Goal: Communication & Community: Ask a question

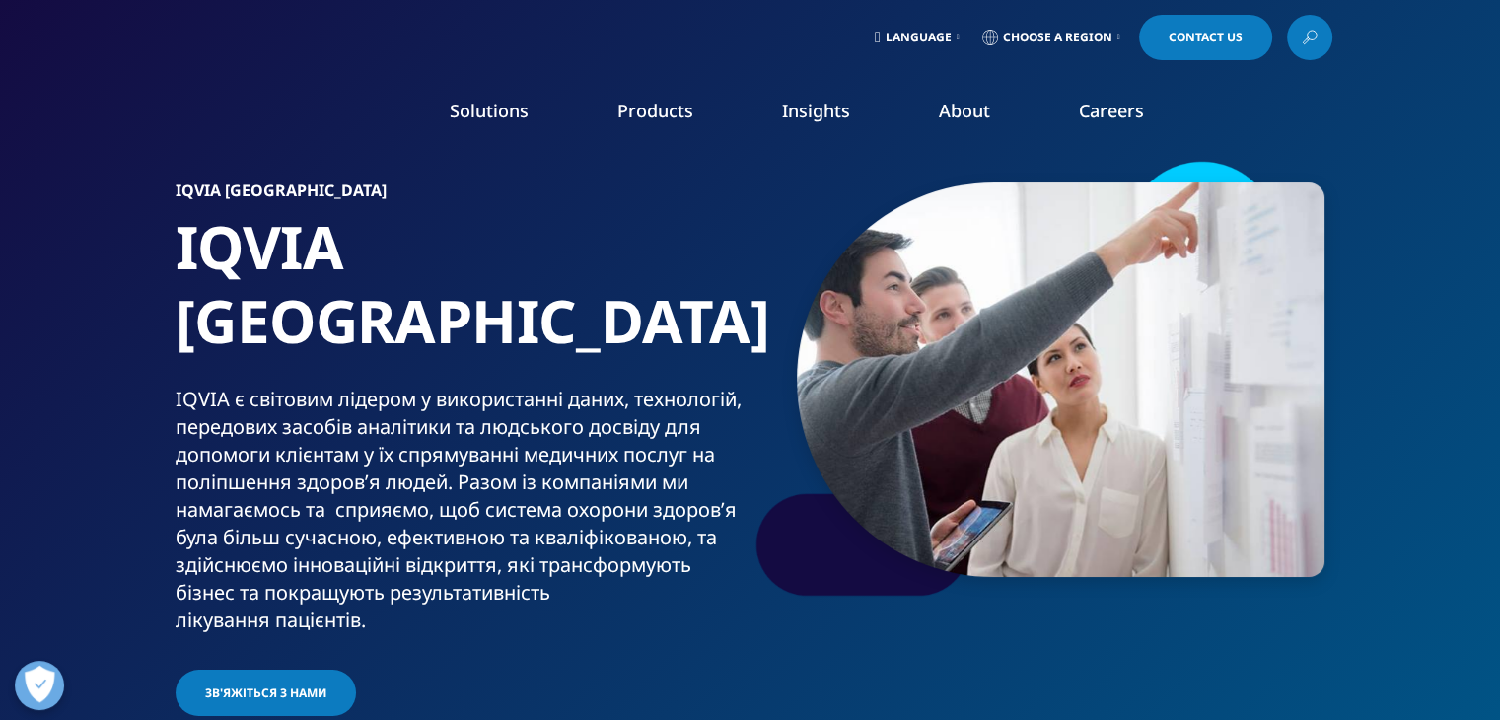
click at [1203, 37] on span "Contact Us" at bounding box center [1205, 38] width 74 height 12
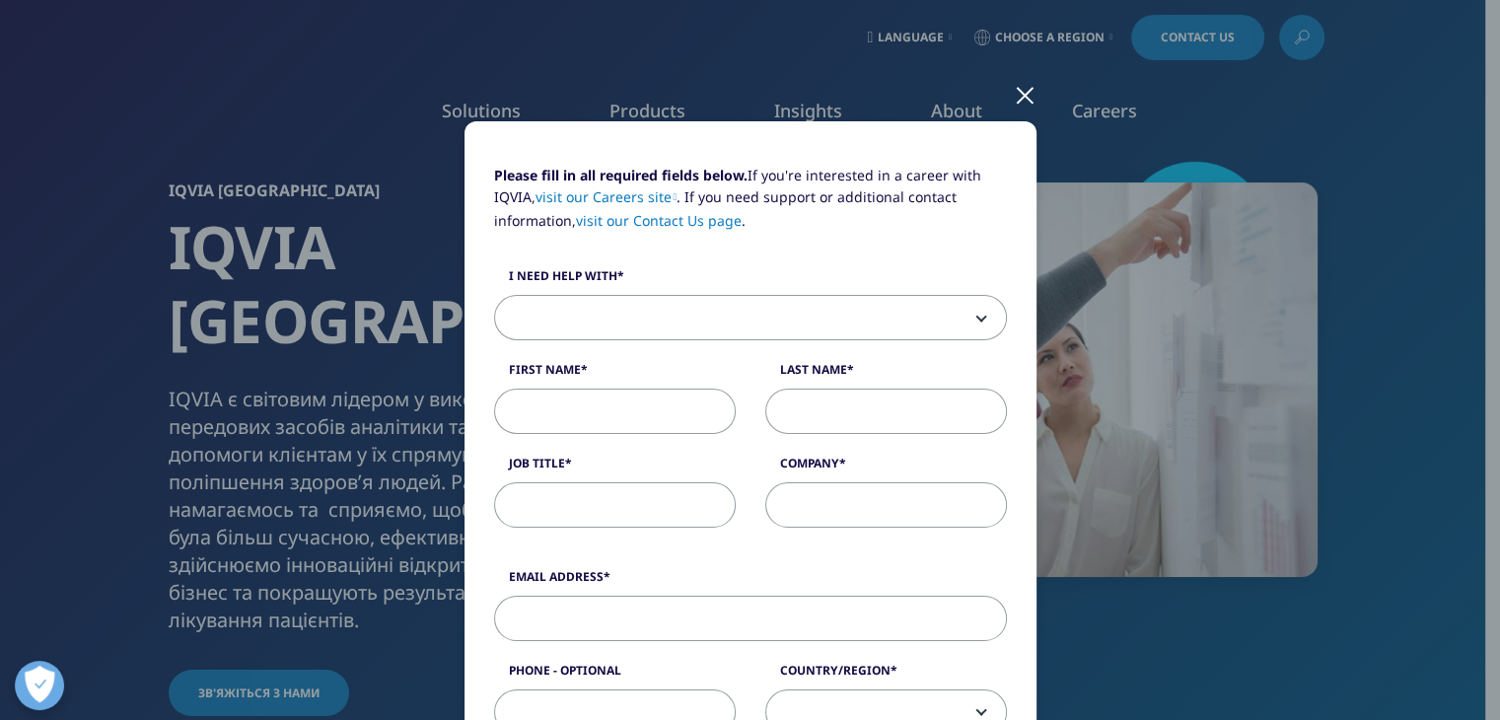
scroll to position [99, 0]
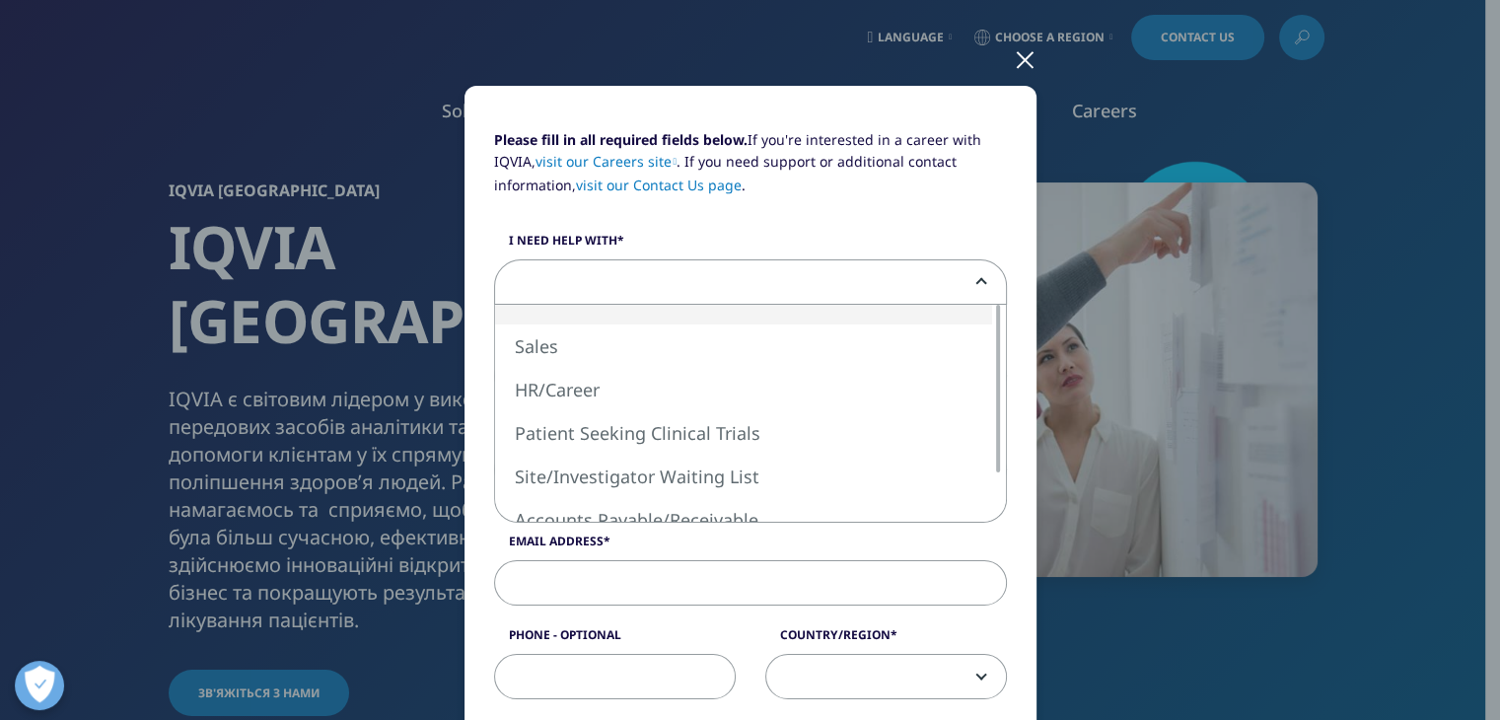
click at [753, 263] on span at bounding box center [750, 282] width 511 height 45
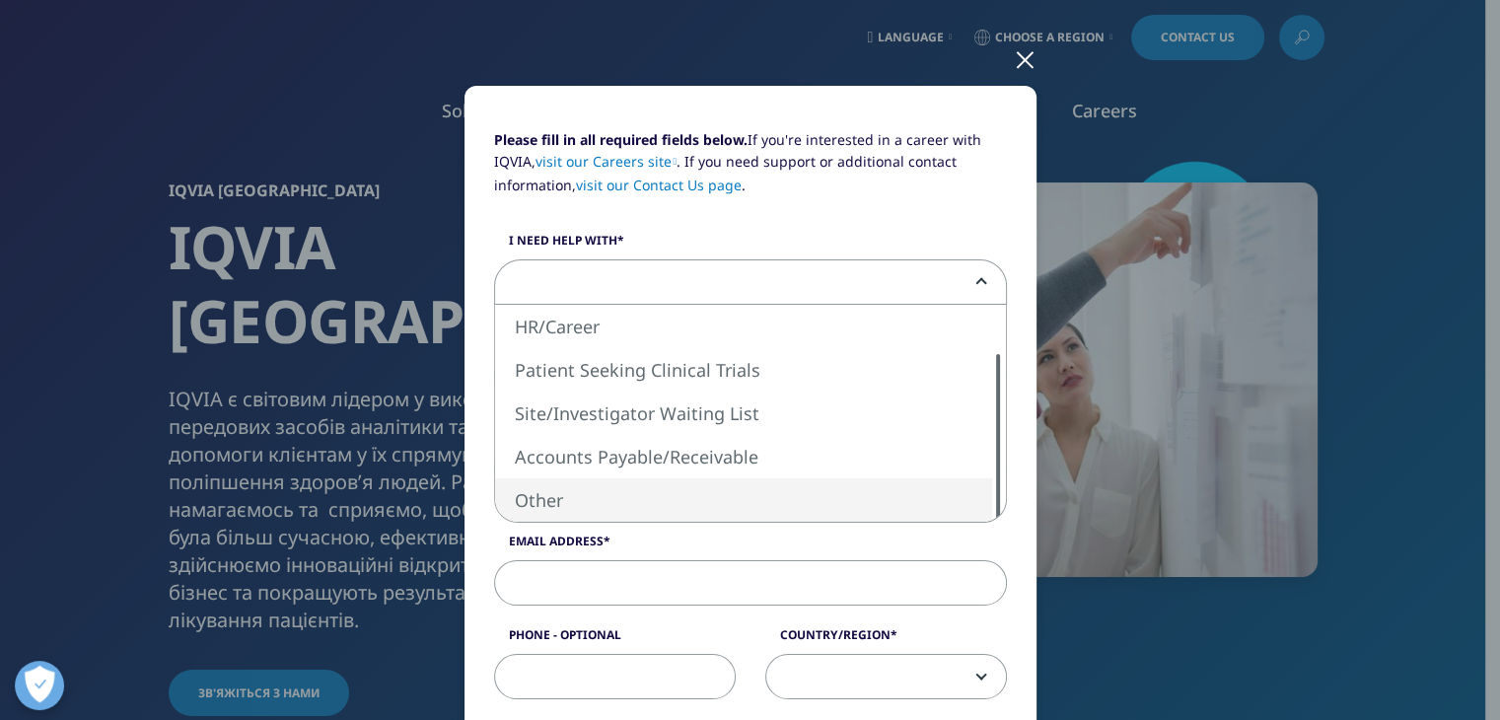
drag, startPoint x: 587, startPoint y: 492, endPoint x: 566, endPoint y: 453, distance: 44.5
select select "Other"
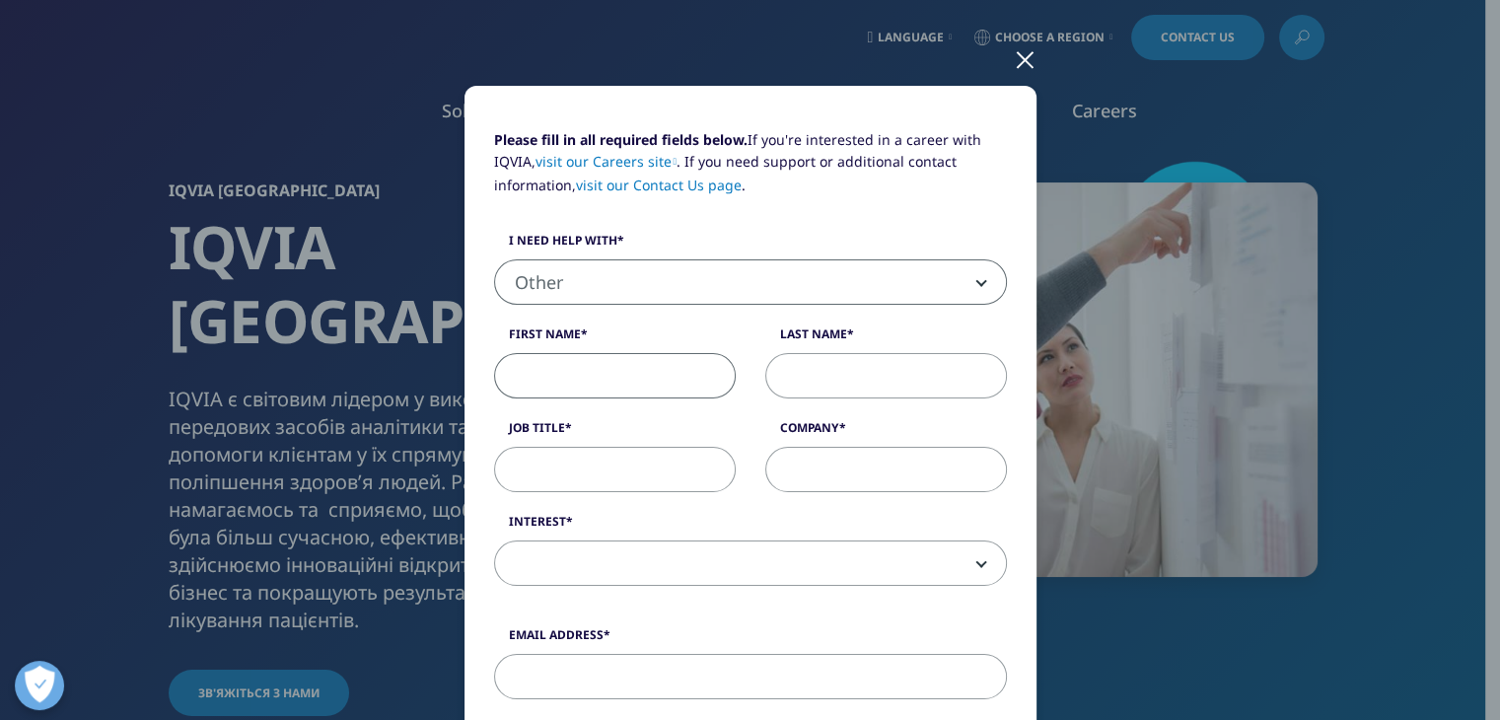
click at [543, 373] on input "First Name" at bounding box center [615, 375] width 242 height 45
type input "Valeriia"
click at [853, 380] on input "Last Name" at bounding box center [886, 375] width 242 height 45
type input "[PERSON_NAME]"
click at [652, 463] on input "Job Title" at bounding box center [615, 469] width 242 height 45
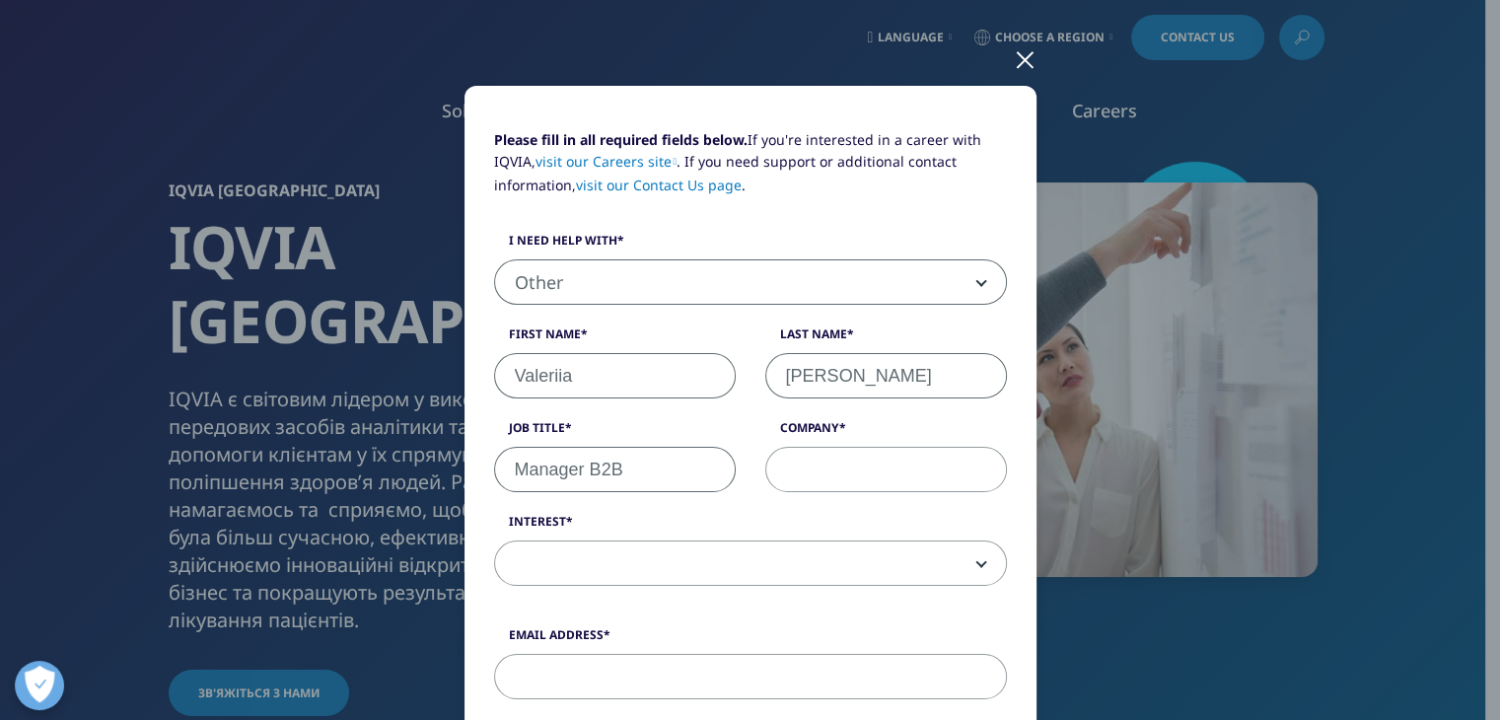
type input "Manager B2B"
click at [811, 472] on input "Company" at bounding box center [886, 469] width 242 height 45
type input "Spell Chocolate"
click at [678, 561] on span at bounding box center [750, 563] width 511 height 45
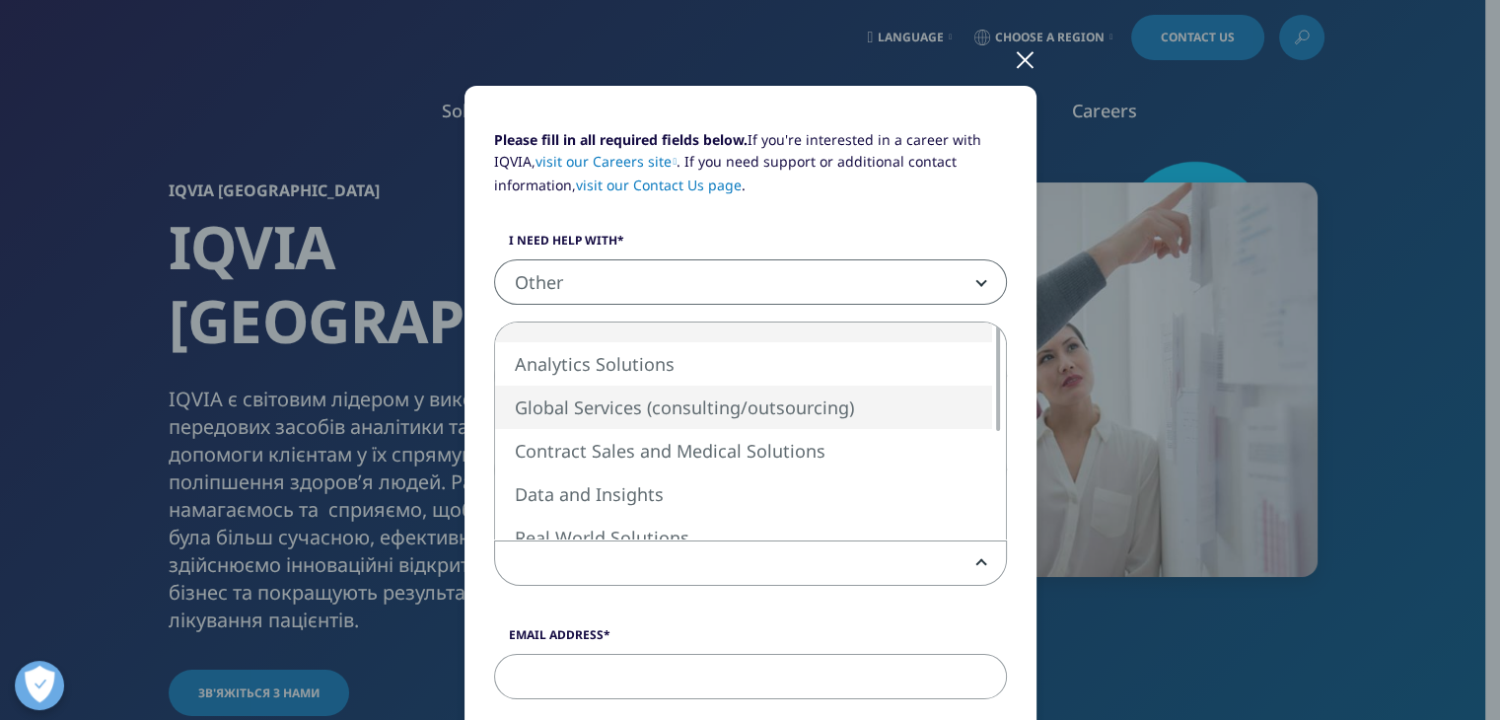
select select "Global Services"
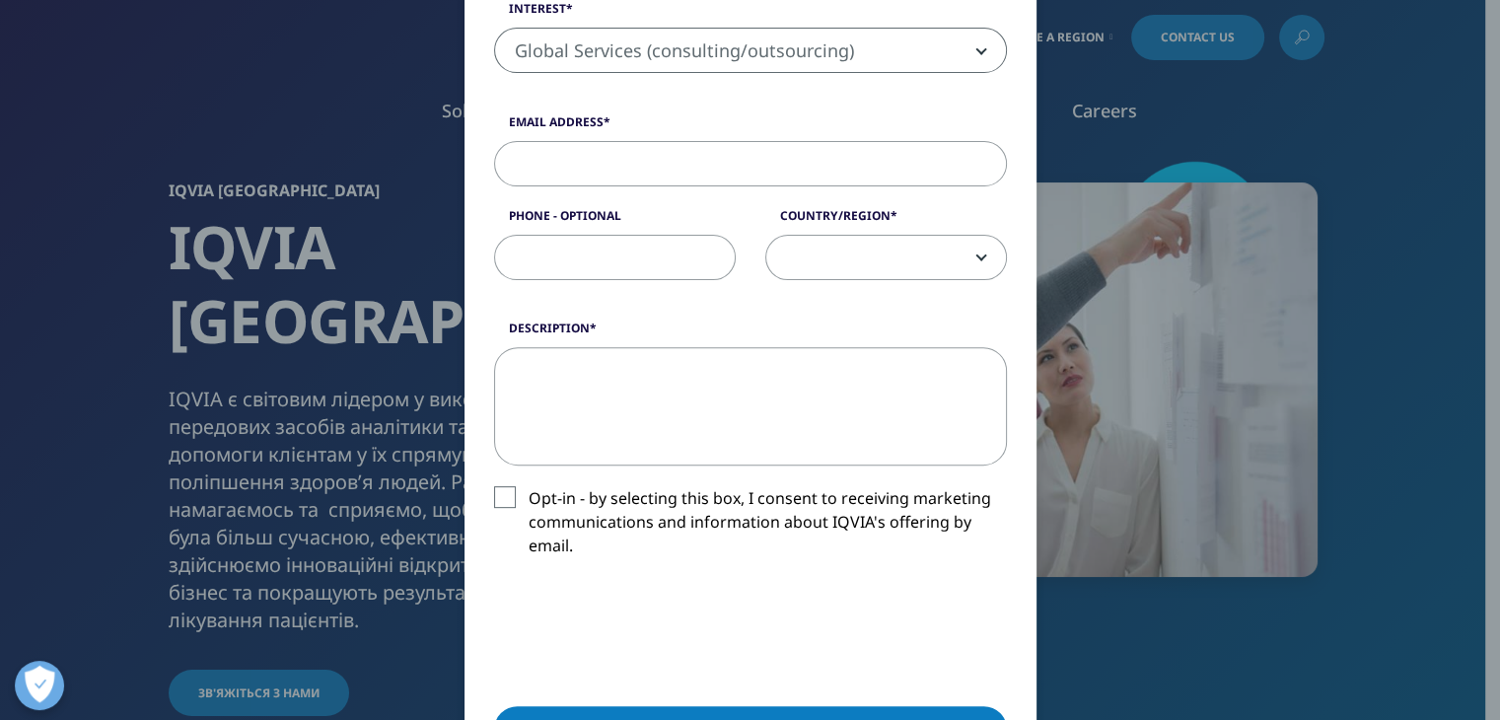
scroll to position [690, 0]
